Goal: Information Seeking & Learning: Learn about a topic

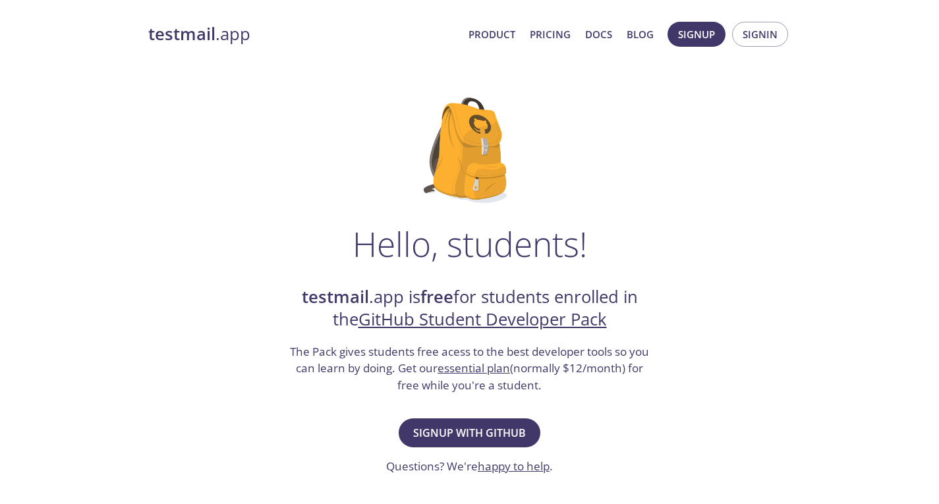
click at [221, 32] on link "testmail .app" at bounding box center [303, 34] width 310 height 22
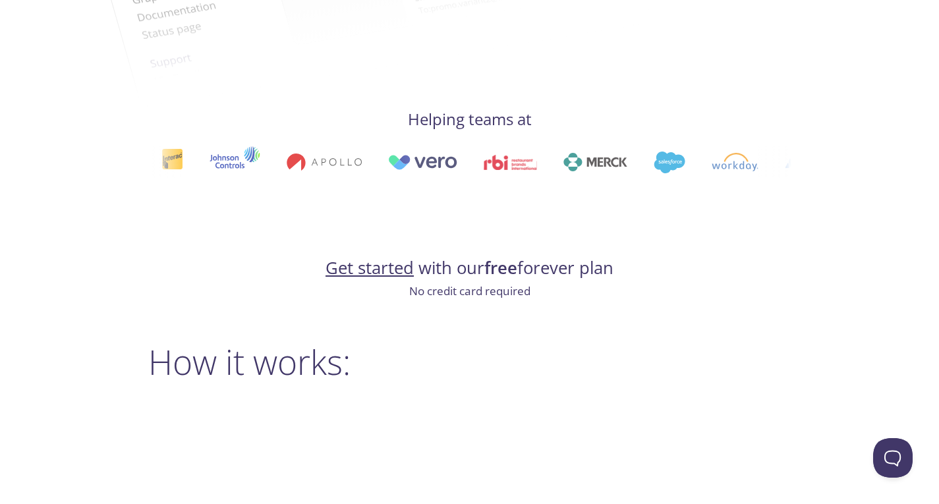
scroll to position [856, 0]
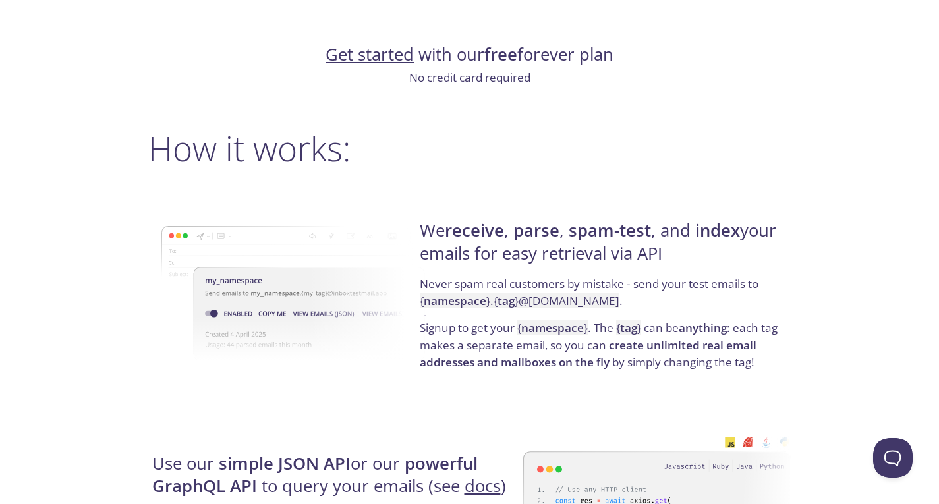
drag, startPoint x: 424, startPoint y: 163, endPoint x: 419, endPoint y: 157, distance: 7.5
click at [419, 157] on h2 "How it works:" at bounding box center [469, 148] width 643 height 40
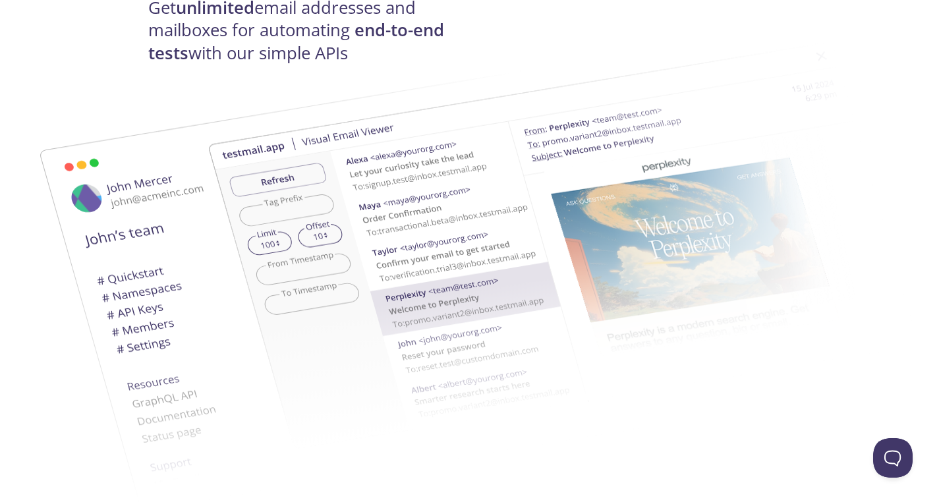
scroll to position [0, 0]
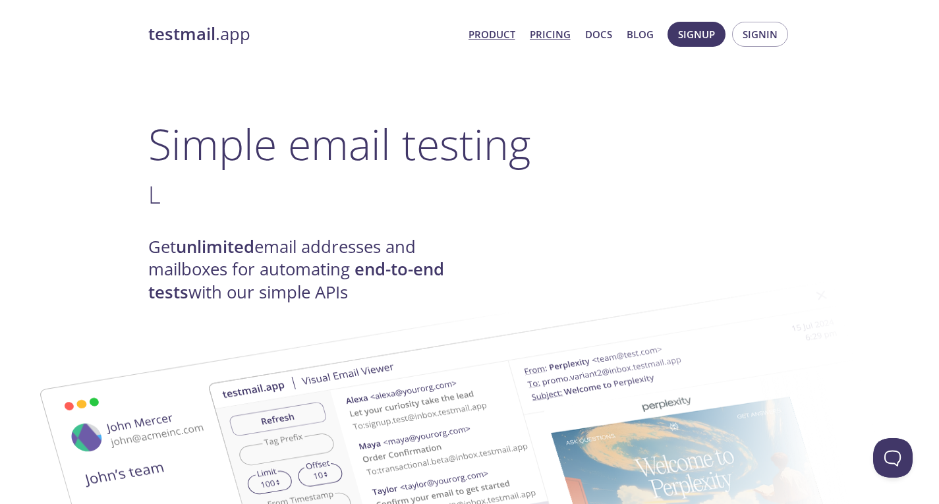
click at [538, 34] on link "Pricing" at bounding box center [550, 34] width 41 height 17
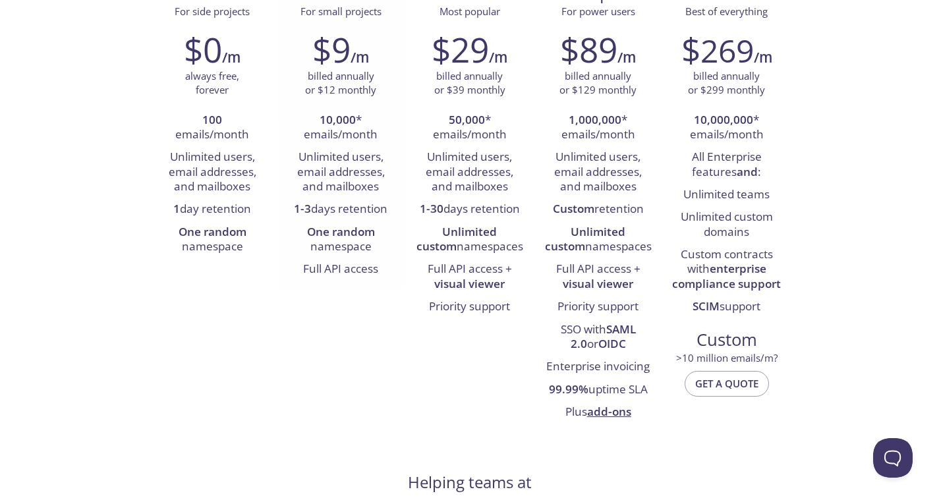
scroll to position [263, 0]
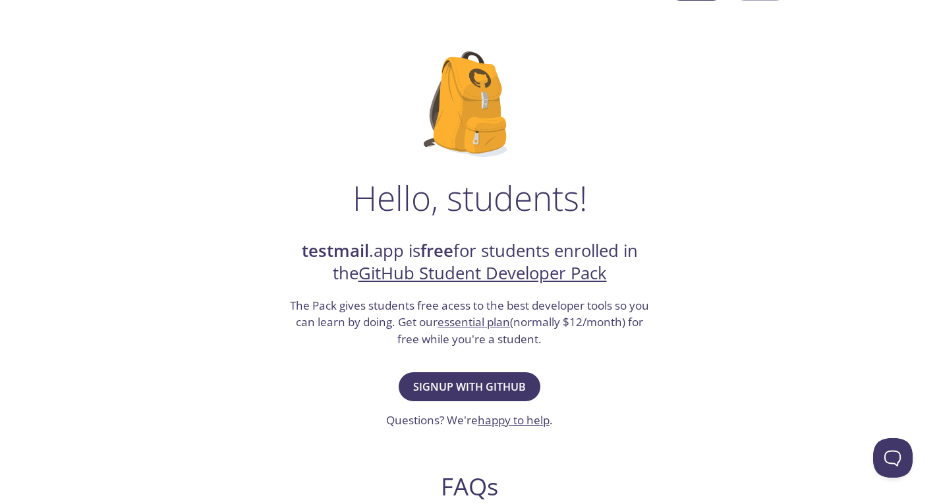
scroll to position [66, 0]
